Goal: Task Accomplishment & Management: Manage account settings

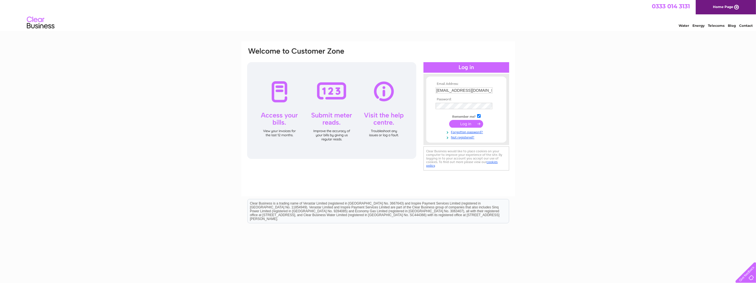
click at [467, 123] on input "submit" at bounding box center [466, 124] width 34 height 8
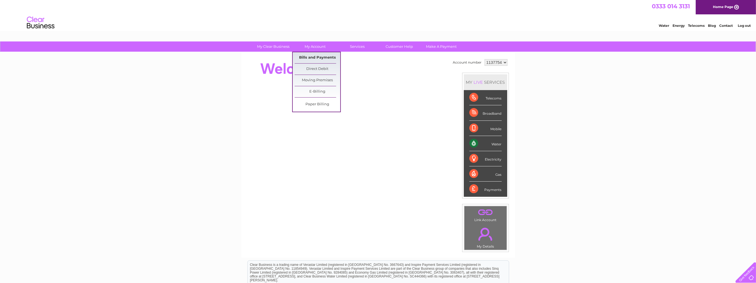
click at [311, 56] on link "Bills and Payments" at bounding box center [318, 57] width 46 height 11
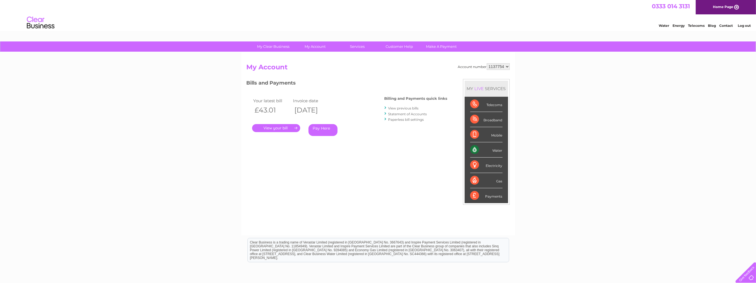
click at [277, 129] on link "." at bounding box center [276, 128] width 48 height 8
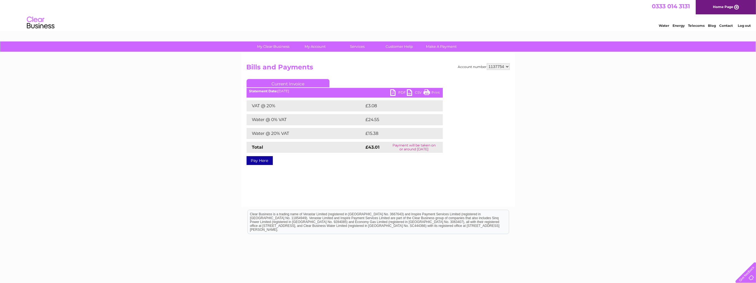
click at [397, 92] on link "PDF" at bounding box center [399, 93] width 17 height 8
